Goal: Find specific page/section: Find specific page/section

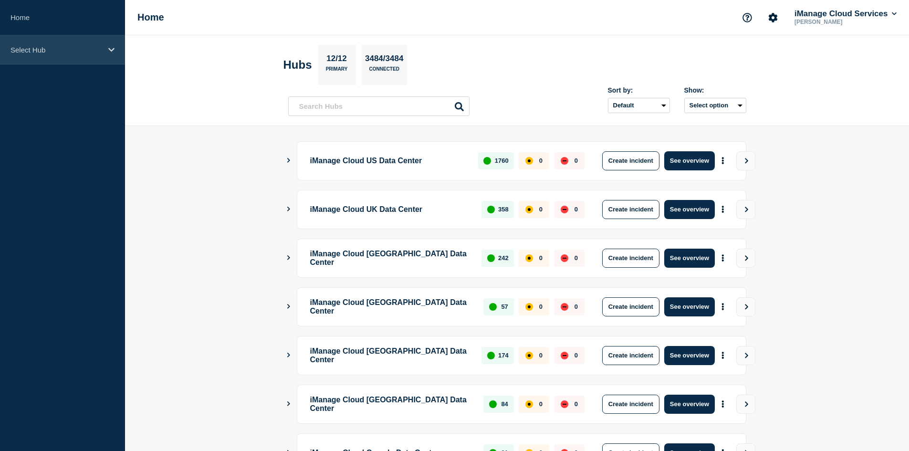
click at [73, 43] on div "Select Hub" at bounding box center [62, 49] width 125 height 29
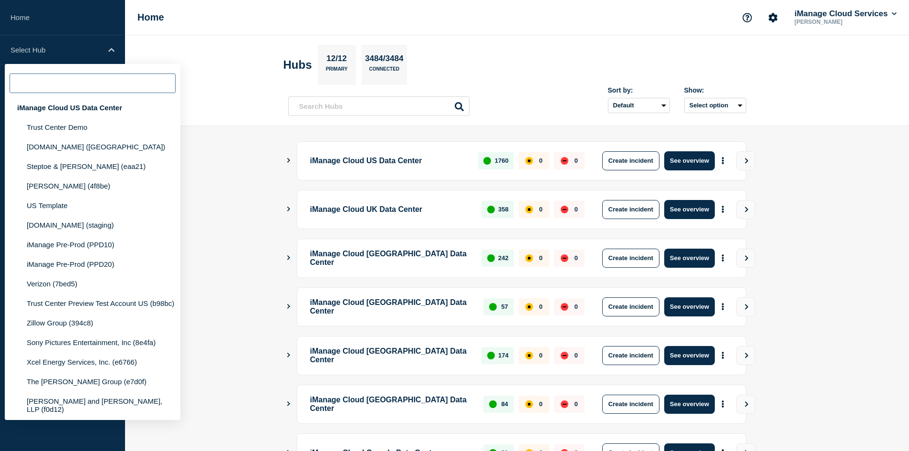
click at [40, 87] on input "text" at bounding box center [93, 84] width 166 height 20
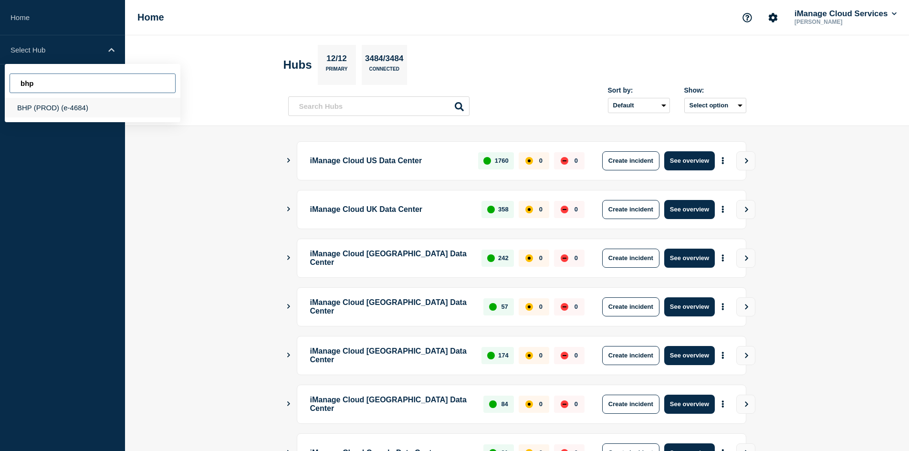
type input "bhp"
click at [80, 111] on div "BHP (PROD) (e-4684)" at bounding box center [93, 108] width 176 height 20
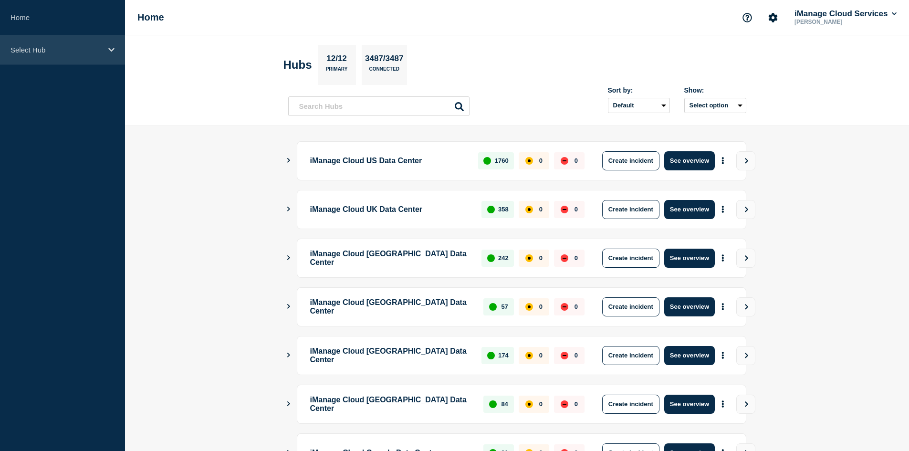
click at [75, 48] on p "Select Hub" at bounding box center [57, 50] width 92 height 8
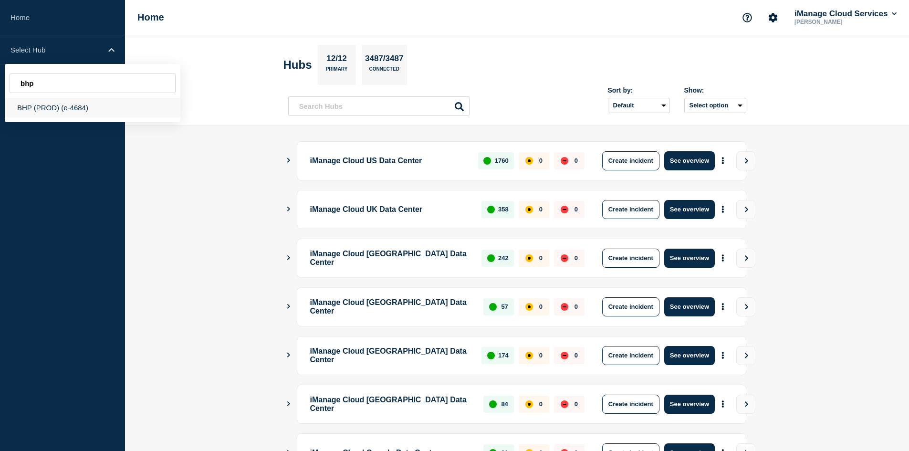
type input "bhp"
click at [124, 101] on div "BHP (PROD) (e-4684)" at bounding box center [93, 108] width 176 height 20
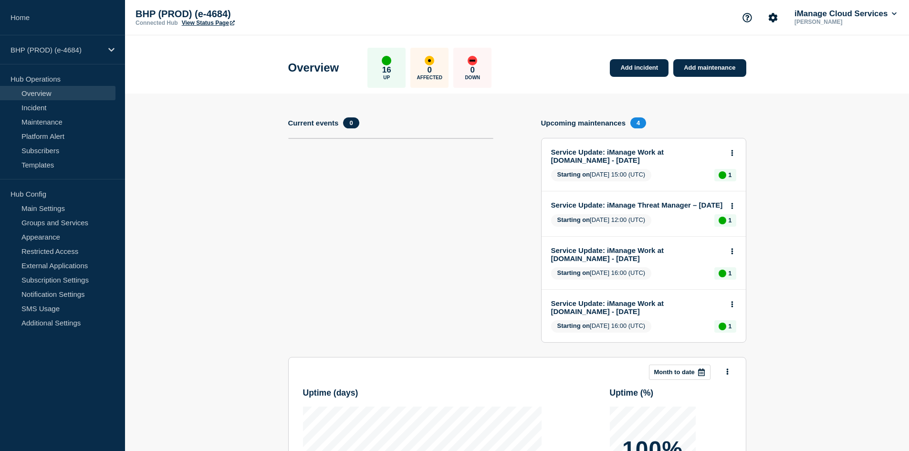
click at [208, 22] on link "View Status Page" at bounding box center [208, 23] width 53 height 7
click at [66, 54] on div "BHP (PROD) (e-4684)" at bounding box center [62, 49] width 125 height 29
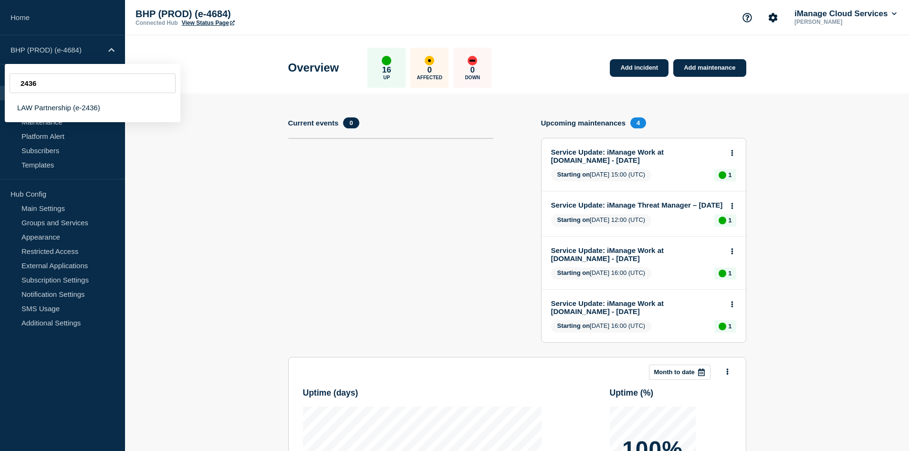
type input "2436"
click at [80, 87] on input "2436" at bounding box center [93, 84] width 166 height 20
